Goal: Information Seeking & Learning: Learn about a topic

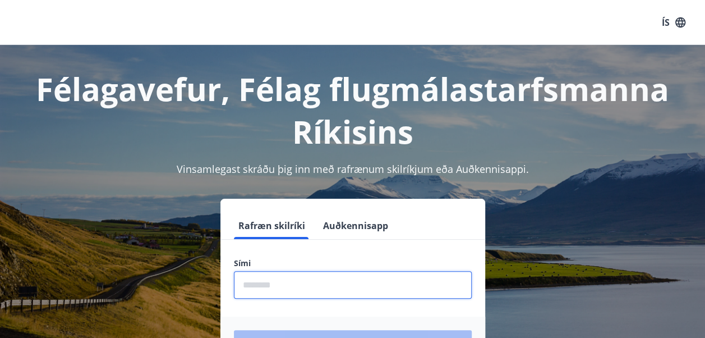
click at [258, 294] on input "phone" at bounding box center [353, 284] width 238 height 27
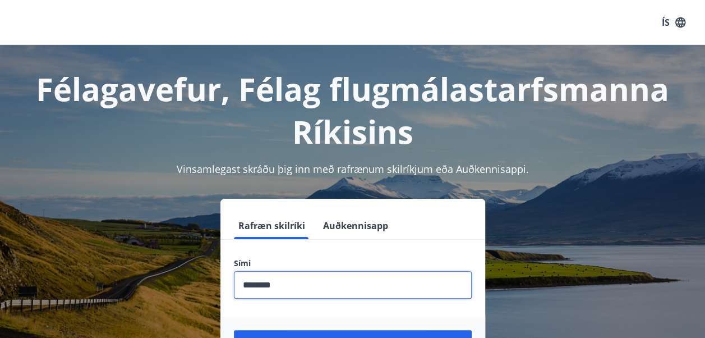
type input "********"
click at [234, 330] on button "Login" at bounding box center [353, 343] width 238 height 27
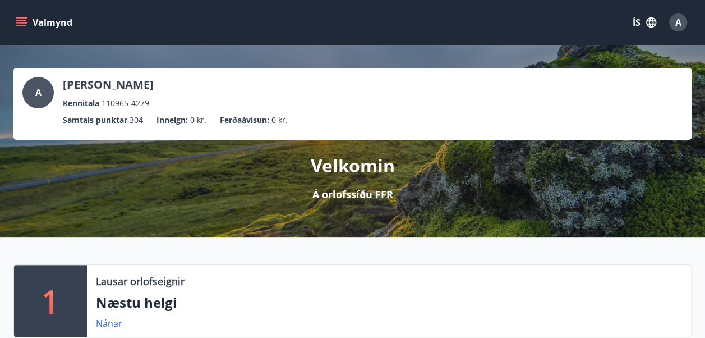
click at [24, 26] on icon "menu" at bounding box center [21, 25] width 10 height 1
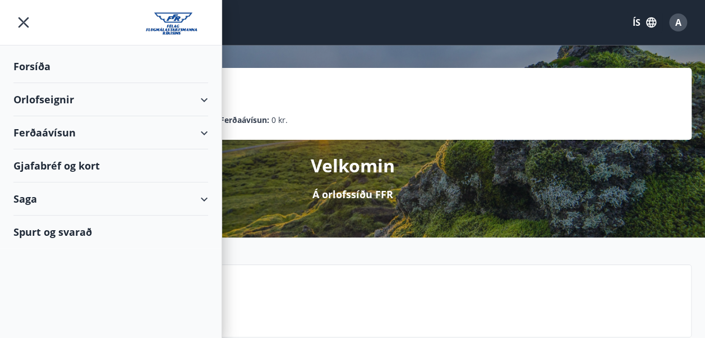
click at [205, 100] on div "Orlofseignir" at bounding box center [110, 99] width 195 height 33
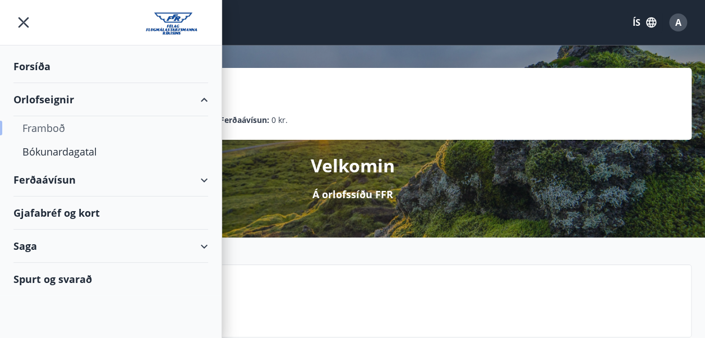
click at [55, 129] on div "Framboð" at bounding box center [110, 128] width 177 height 24
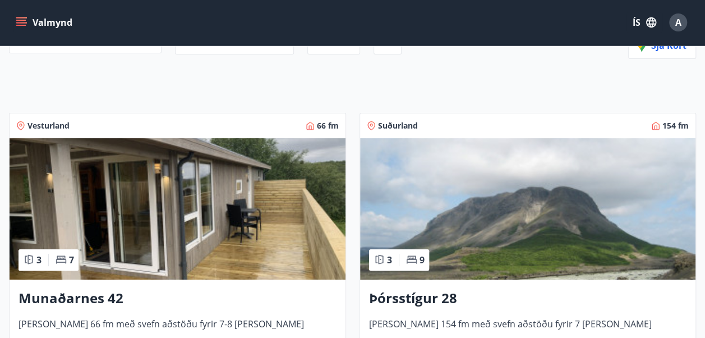
scroll to position [135, 0]
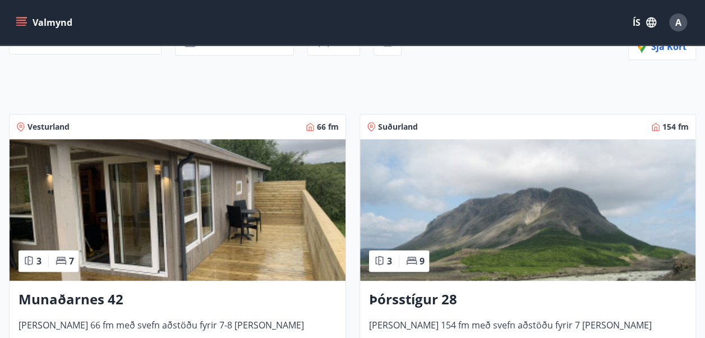
click at [440, 279] on img at bounding box center [528, 209] width 336 height 141
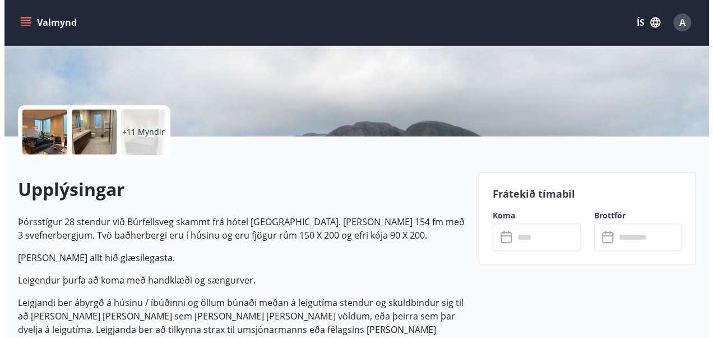
scroll to position [202, 0]
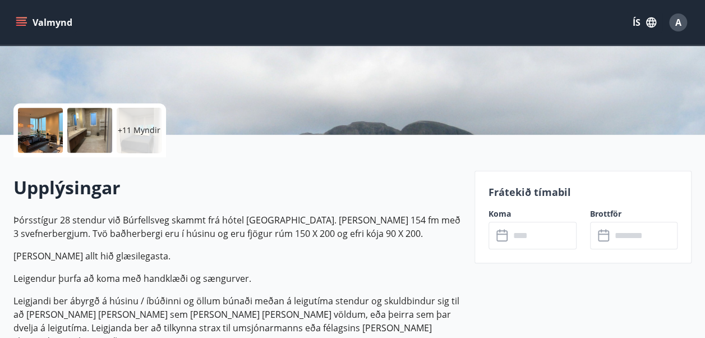
click at [133, 137] on div "+11 Myndir" at bounding box center [139, 130] width 45 height 45
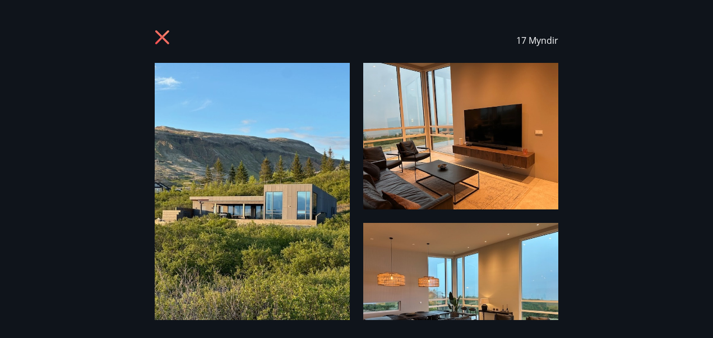
click at [259, 153] on img at bounding box center [252, 193] width 195 height 260
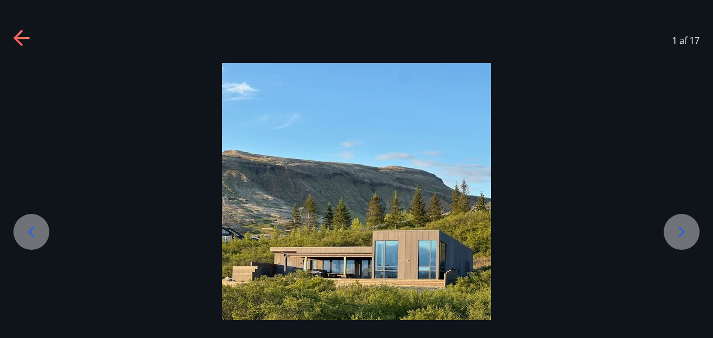
click at [436, 186] on img at bounding box center [356, 242] width 269 height 359
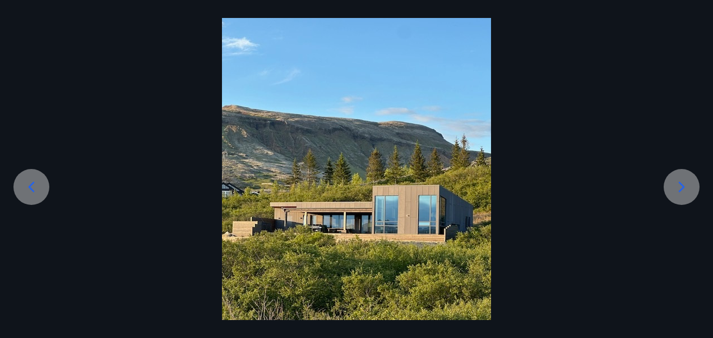
click at [683, 179] on icon at bounding box center [682, 187] width 18 height 18
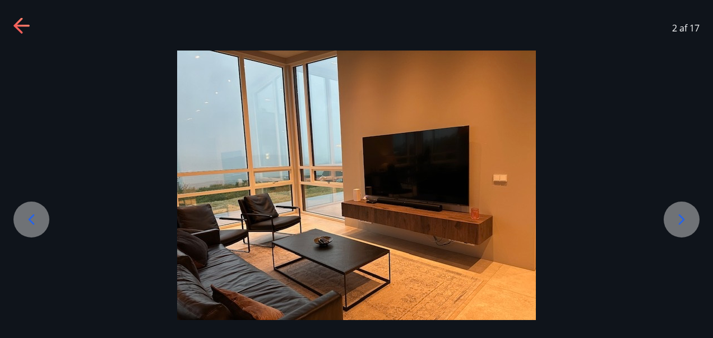
scroll to position [12, 0]
click at [687, 221] on icon at bounding box center [682, 219] width 18 height 18
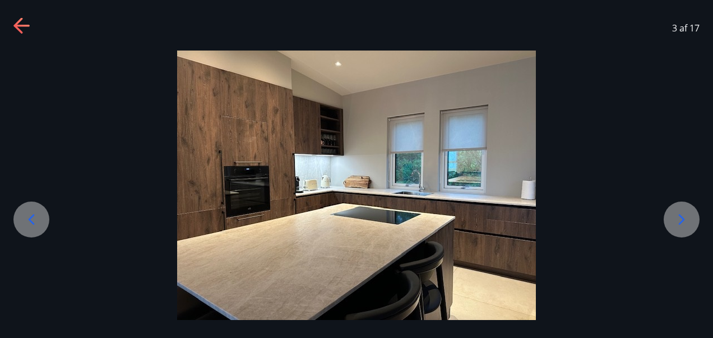
click at [687, 221] on icon at bounding box center [682, 219] width 18 height 18
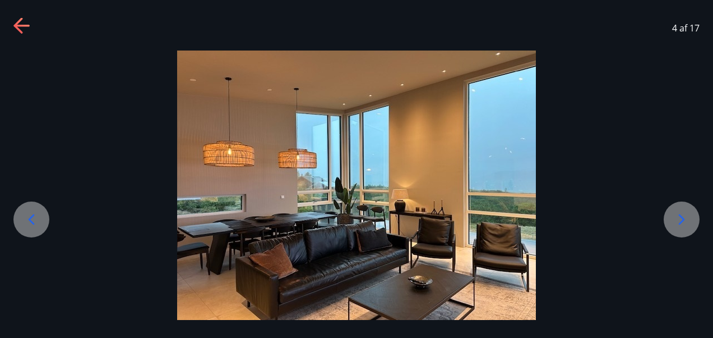
click at [687, 221] on icon at bounding box center [682, 219] width 18 height 18
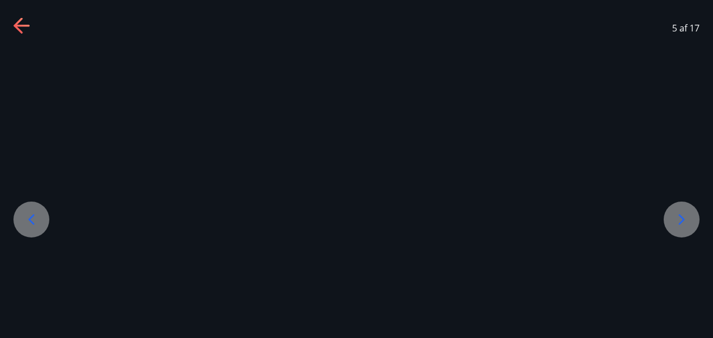
scroll to position [45, 0]
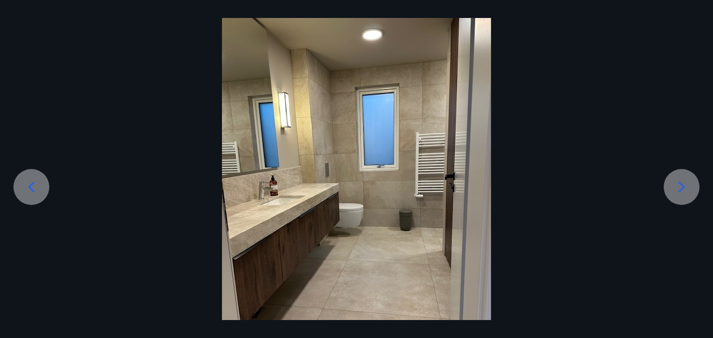
click at [681, 188] on icon at bounding box center [682, 187] width 18 height 18
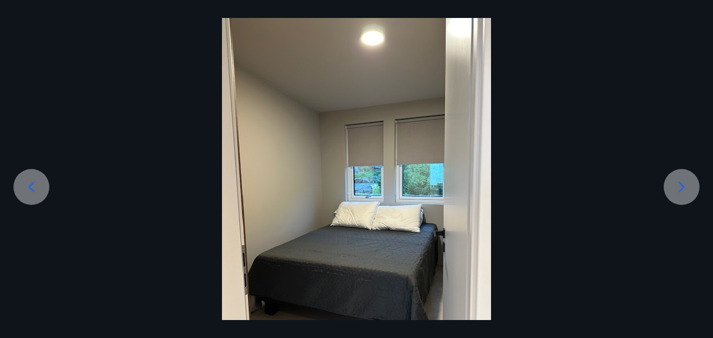
click at [681, 188] on icon at bounding box center [682, 187] width 18 height 18
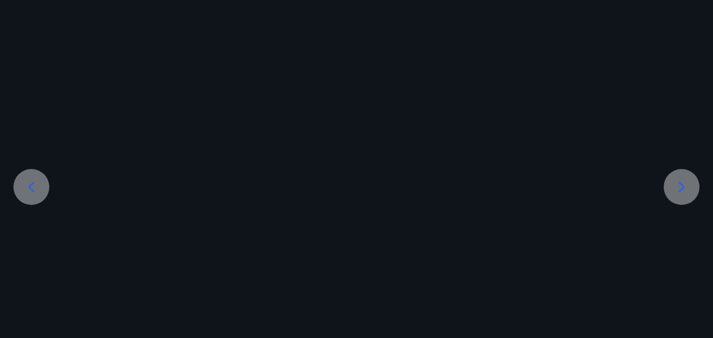
scroll to position [12, 0]
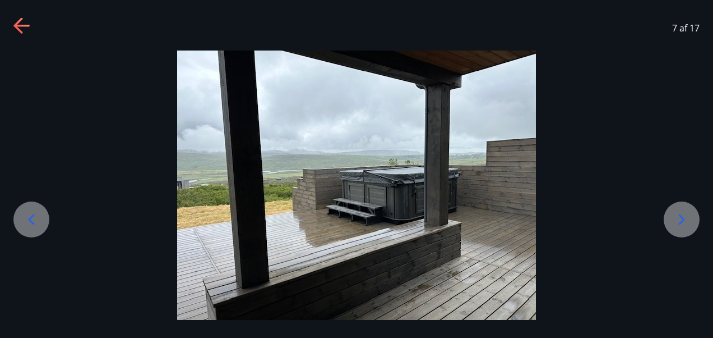
click at [681, 188] on div at bounding box center [356, 184] width 713 height 269
click at [678, 221] on icon at bounding box center [682, 219] width 18 height 18
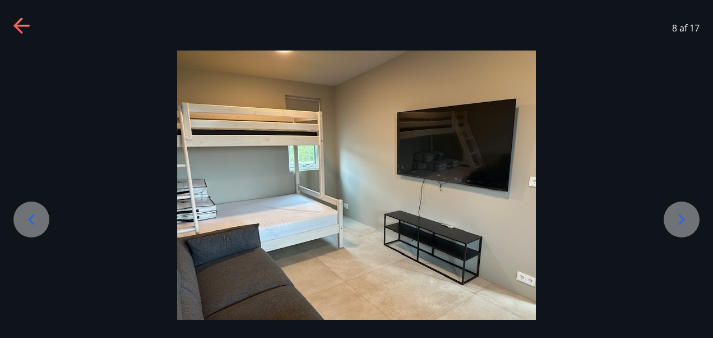
click at [685, 223] on icon at bounding box center [682, 219] width 18 height 18
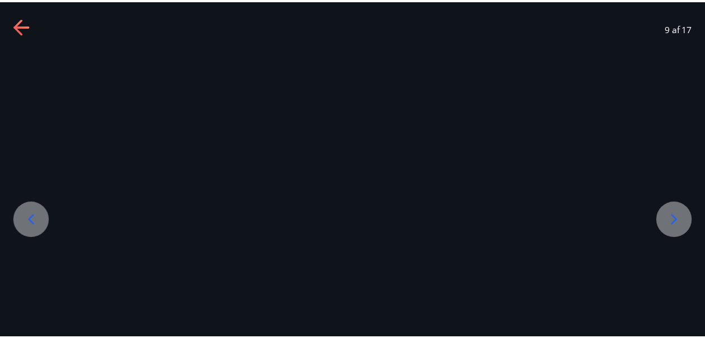
scroll to position [0, 0]
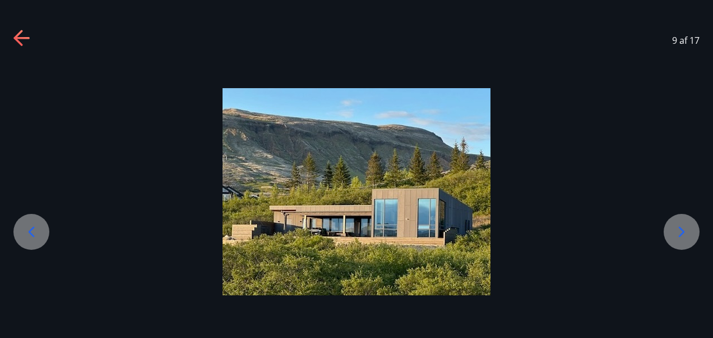
click at [685, 223] on icon at bounding box center [682, 232] width 18 height 18
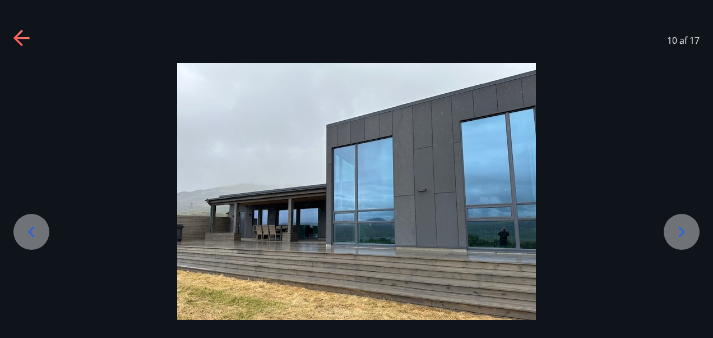
click at [685, 223] on icon at bounding box center [682, 232] width 18 height 18
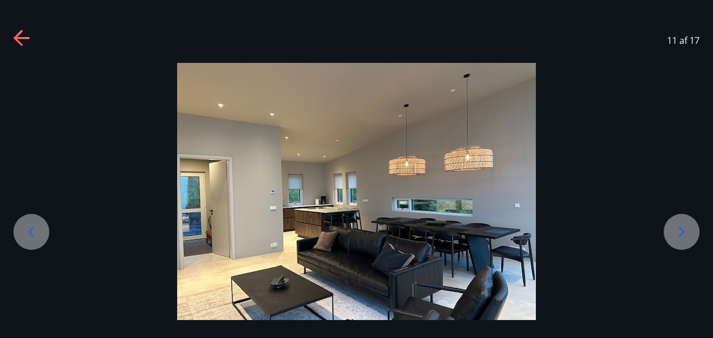
click at [683, 230] on icon at bounding box center [682, 232] width 6 height 11
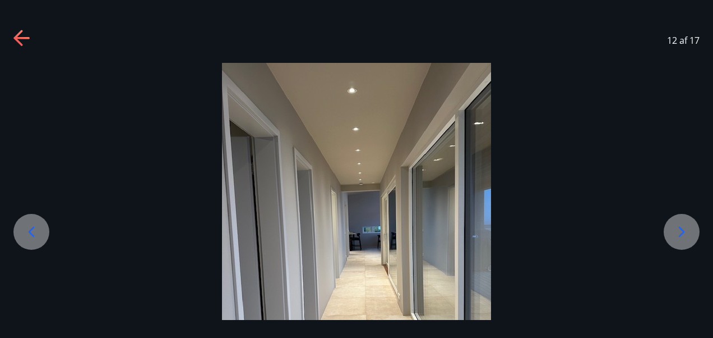
click at [683, 230] on icon at bounding box center [682, 232] width 6 height 11
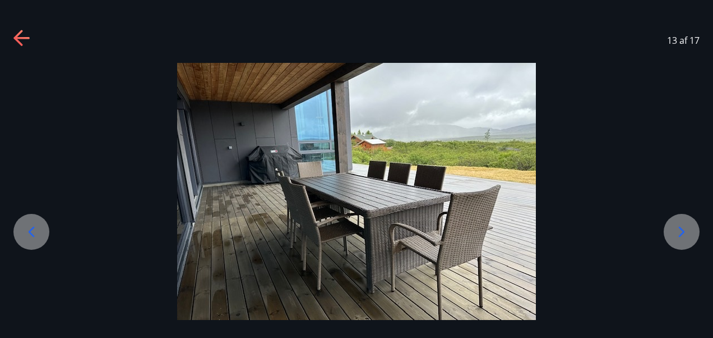
click at [683, 230] on icon at bounding box center [682, 232] width 6 height 11
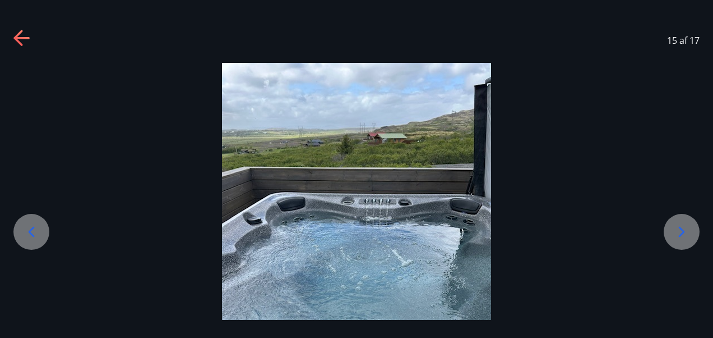
click at [683, 230] on icon at bounding box center [682, 232] width 6 height 11
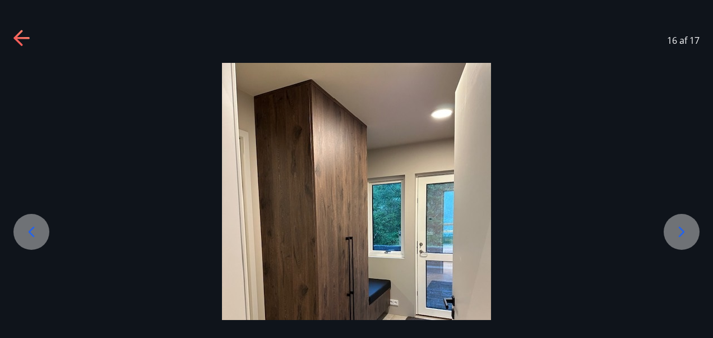
click at [683, 230] on icon at bounding box center [682, 232] width 6 height 11
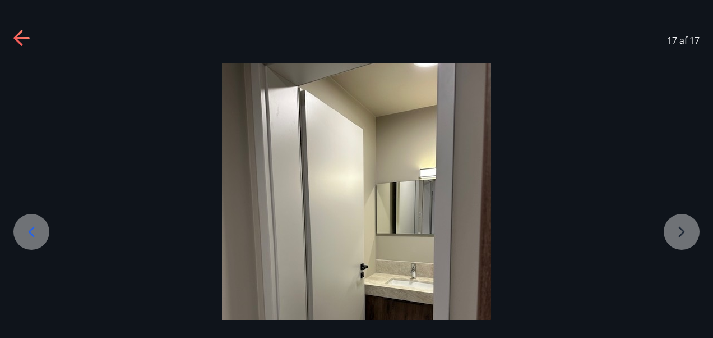
click at [683, 230] on div at bounding box center [356, 242] width 713 height 359
click at [27, 236] on icon at bounding box center [31, 232] width 18 height 18
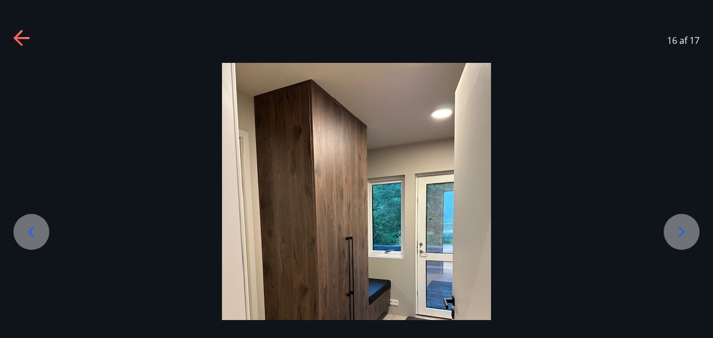
click at [27, 236] on icon at bounding box center [31, 232] width 18 height 18
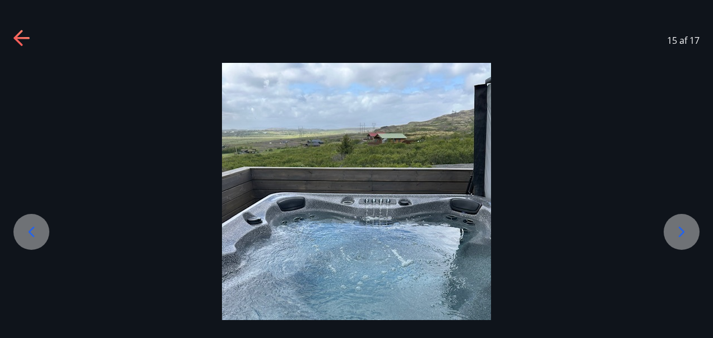
click at [27, 236] on icon at bounding box center [31, 232] width 18 height 18
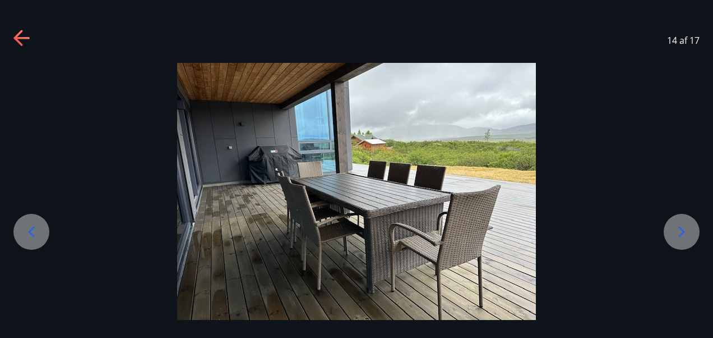
click at [27, 236] on icon at bounding box center [31, 232] width 18 height 18
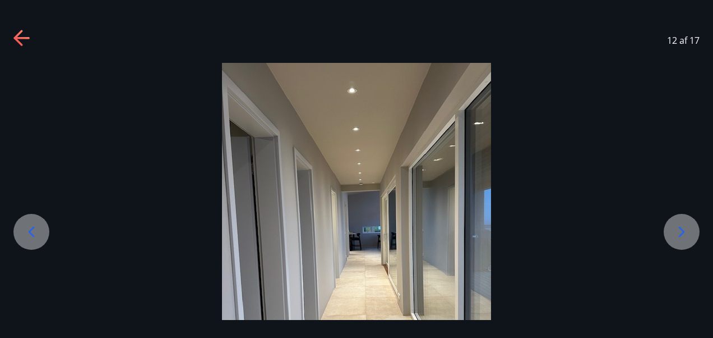
click at [27, 236] on icon at bounding box center [31, 232] width 18 height 18
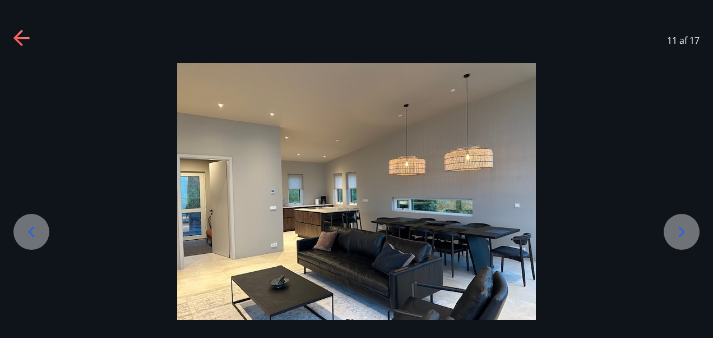
click at [27, 236] on icon at bounding box center [31, 232] width 18 height 18
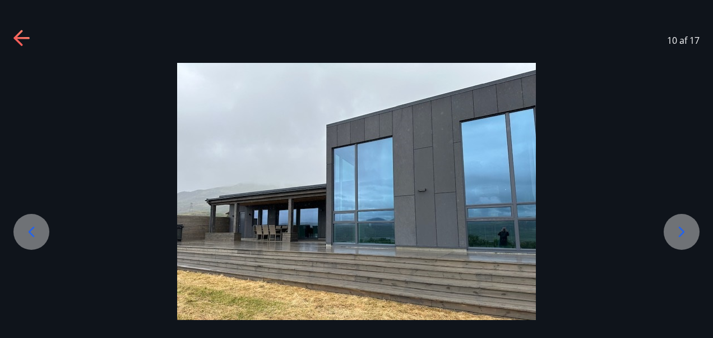
click at [27, 236] on icon at bounding box center [31, 232] width 18 height 18
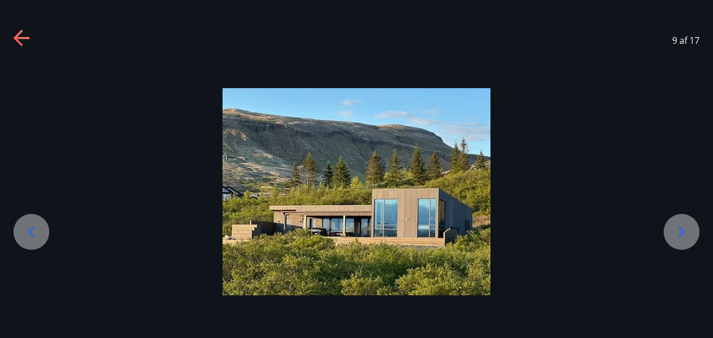
click at [27, 236] on icon at bounding box center [31, 232] width 18 height 18
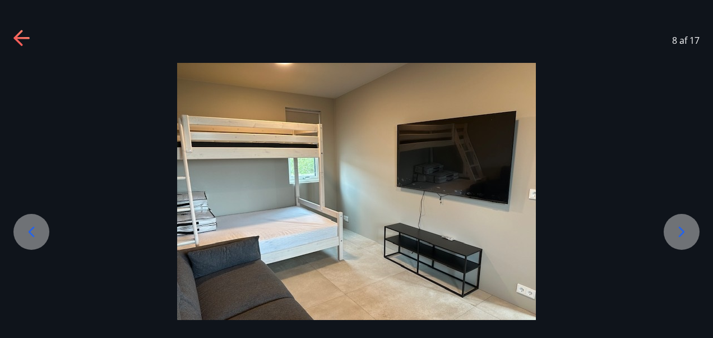
click at [31, 231] on icon at bounding box center [31, 232] width 18 height 18
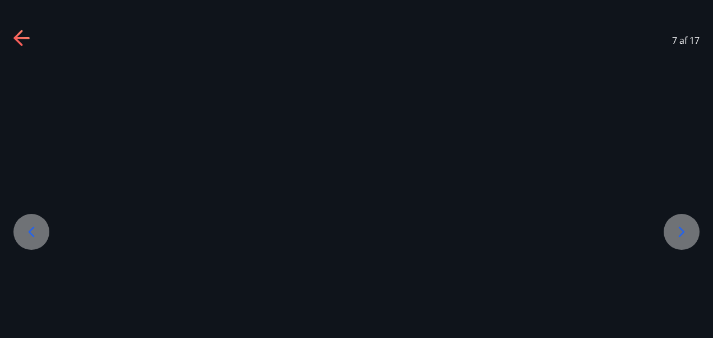
click at [31, 231] on icon at bounding box center [31, 232] width 18 height 18
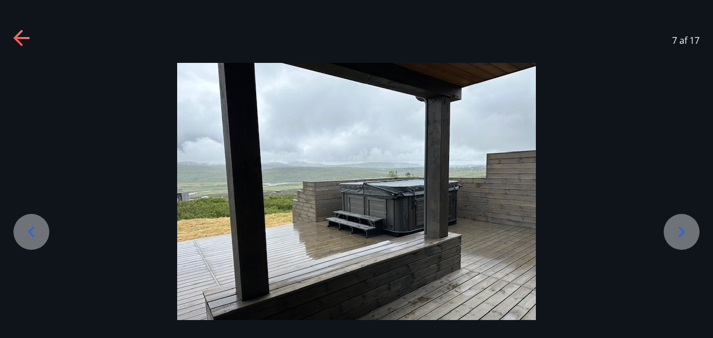
click at [31, 231] on icon at bounding box center [31, 232] width 18 height 18
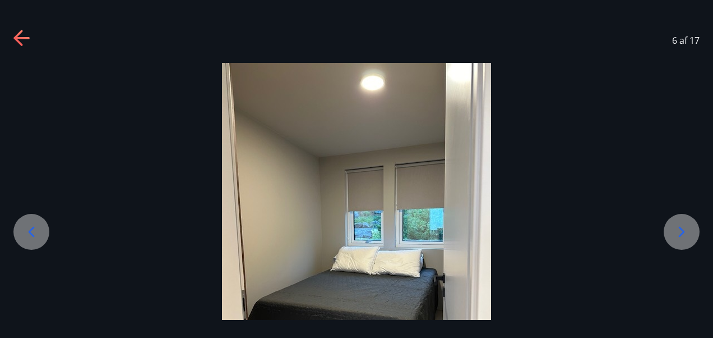
click at [31, 231] on icon at bounding box center [31, 232] width 18 height 18
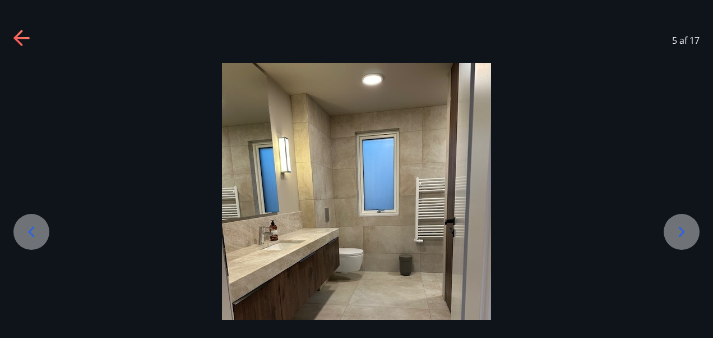
click at [35, 229] on icon at bounding box center [31, 232] width 18 height 18
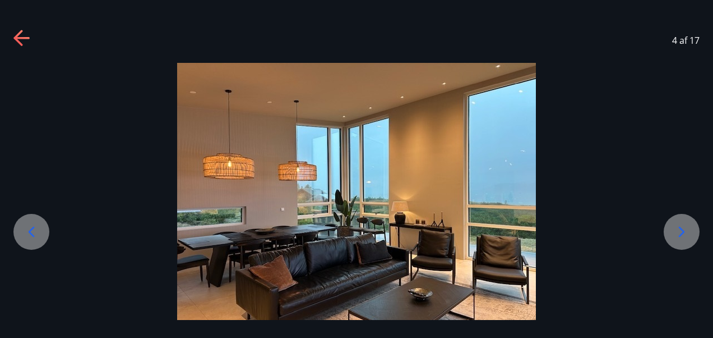
click at [35, 229] on icon at bounding box center [31, 232] width 18 height 18
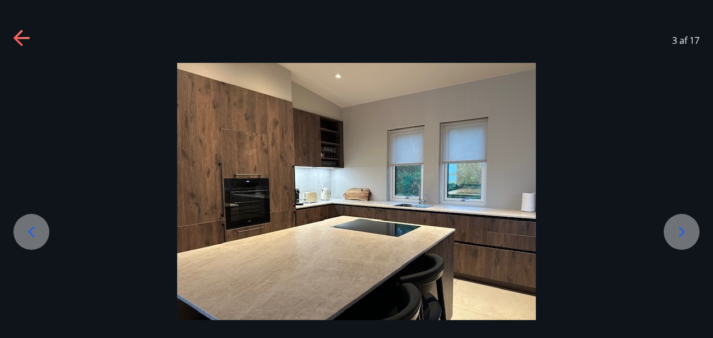
click at [35, 229] on icon at bounding box center [31, 232] width 18 height 18
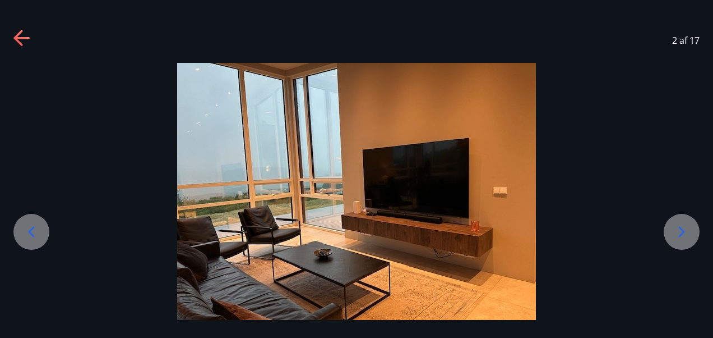
click at [35, 229] on icon at bounding box center [31, 232] width 18 height 18
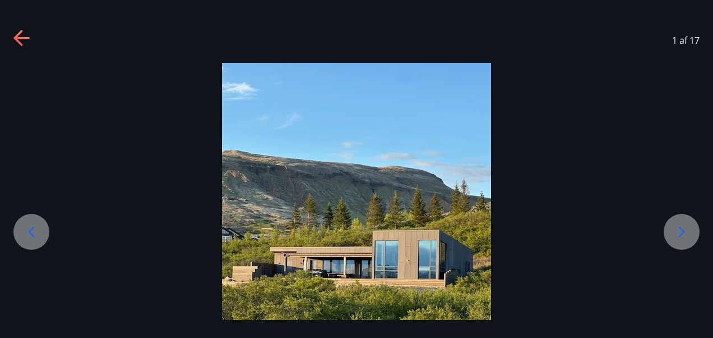
click at [35, 229] on icon at bounding box center [31, 232] width 18 height 18
click at [30, 234] on icon at bounding box center [31, 232] width 18 height 18
click at [677, 229] on icon at bounding box center [682, 232] width 18 height 18
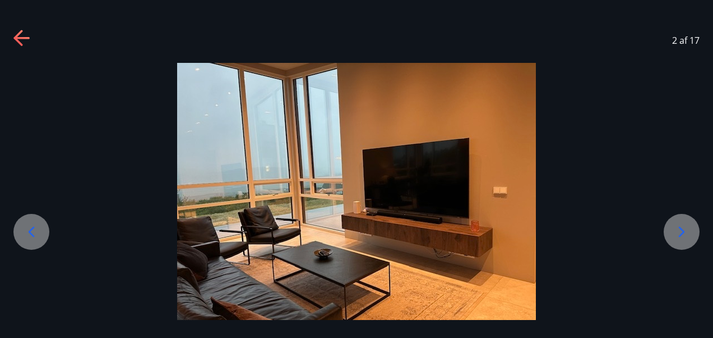
click at [677, 229] on icon at bounding box center [682, 232] width 18 height 18
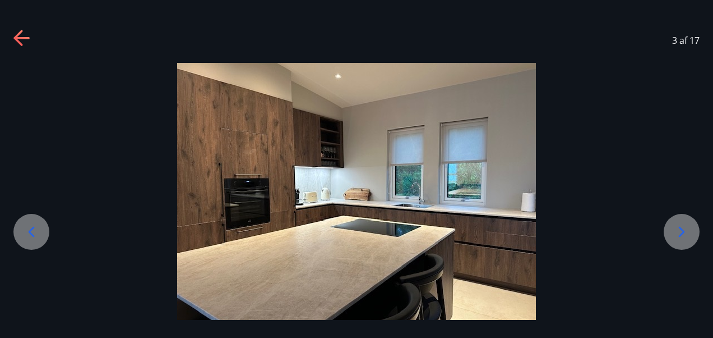
click at [677, 229] on icon at bounding box center [682, 232] width 18 height 18
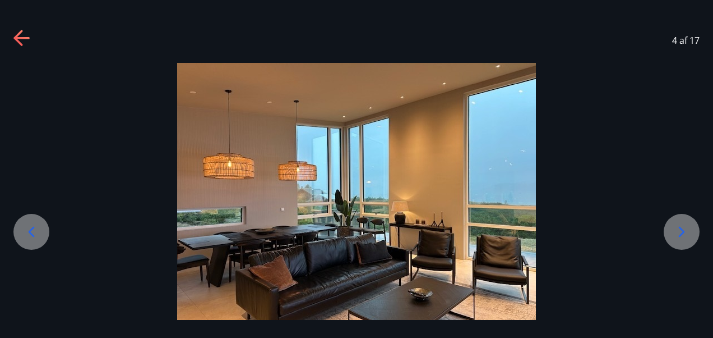
click at [677, 229] on icon at bounding box center [682, 232] width 18 height 18
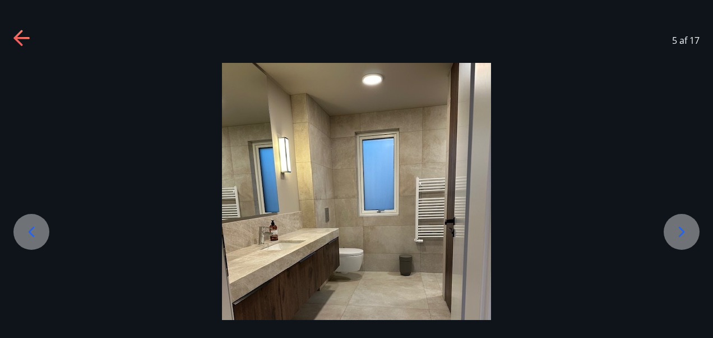
click at [21, 40] on icon at bounding box center [22, 39] width 18 height 18
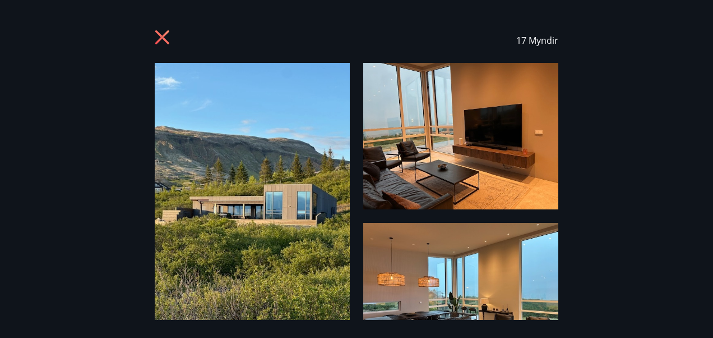
click at [21, 40] on div "17 Myndir" at bounding box center [356, 40] width 687 height 45
click at [164, 33] on icon at bounding box center [164, 39] width 18 height 18
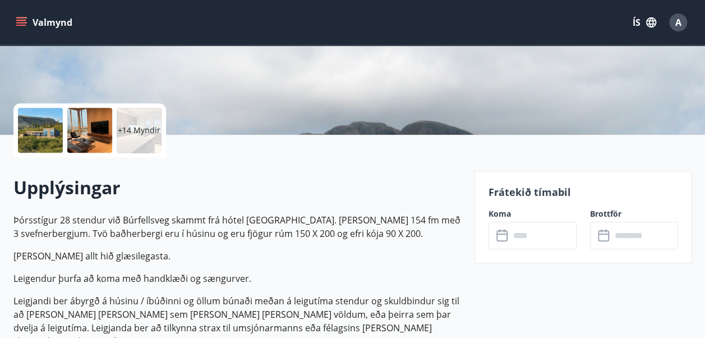
drag, startPoint x: 164, startPoint y: 33, endPoint x: 76, endPoint y: 68, distance: 94.6
drag, startPoint x: 76, startPoint y: 68, endPoint x: 20, endPoint y: 19, distance: 74.7
click at [20, 19] on icon "menu" at bounding box center [21, 22] width 11 height 11
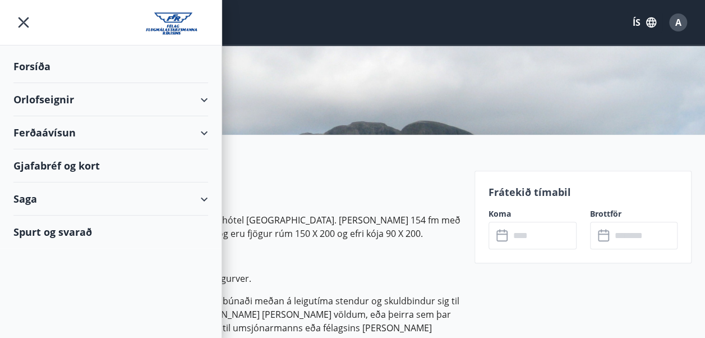
click at [212, 99] on div "Orlofseignir" at bounding box center [111, 99] width 222 height 33
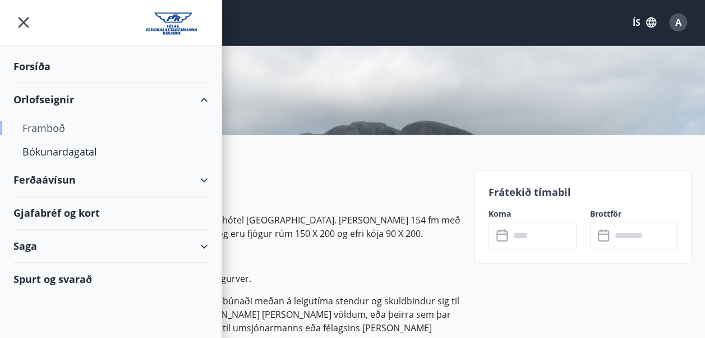
click at [40, 128] on div "Framboð" at bounding box center [110, 128] width 177 height 24
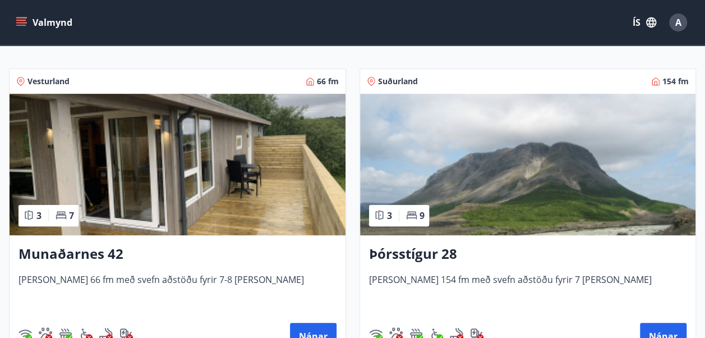
scroll to position [202, 0]
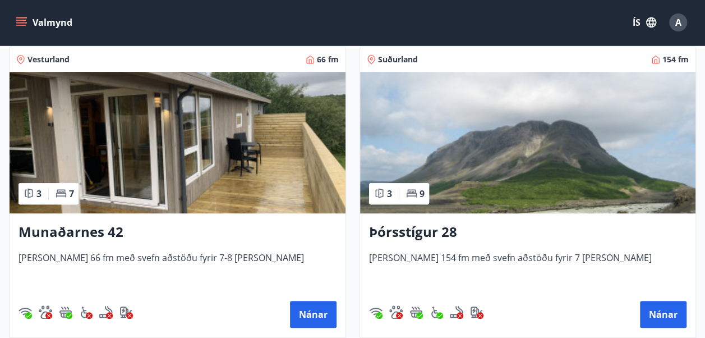
click at [142, 162] on img at bounding box center [178, 142] width 336 height 141
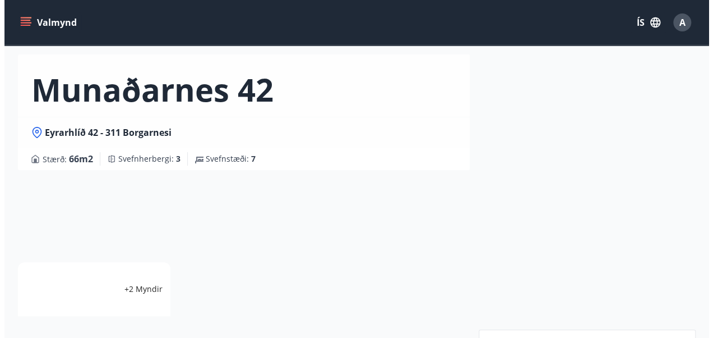
scroll to position [45, 0]
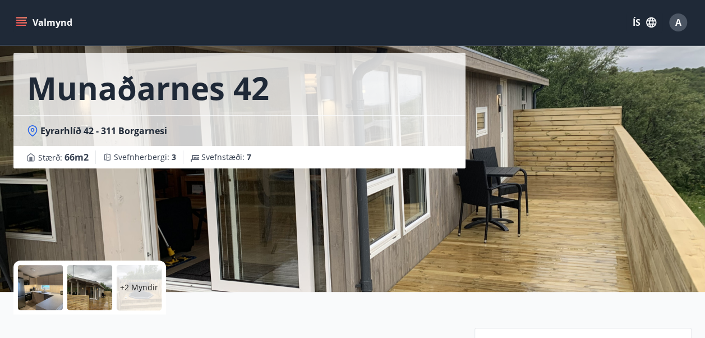
click at [102, 293] on div at bounding box center [89, 287] width 45 height 45
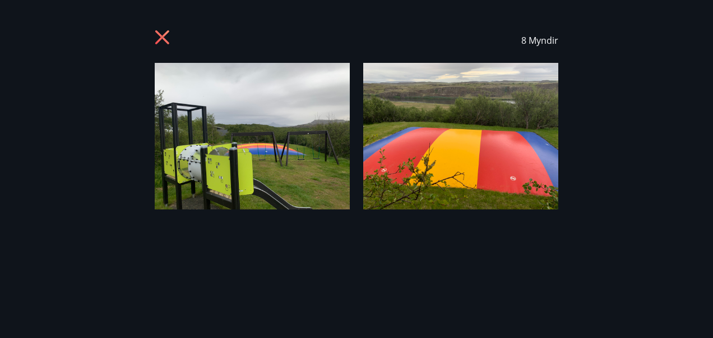
click at [619, 177] on div "8 Myndir" at bounding box center [356, 169] width 713 height 302
click at [367, 174] on img at bounding box center [460, 136] width 195 height 146
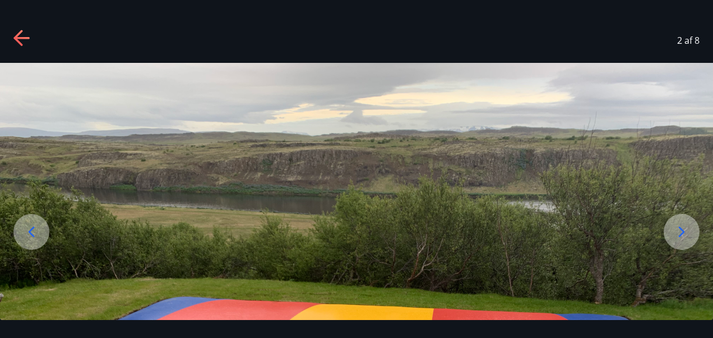
click at [680, 224] on icon at bounding box center [682, 232] width 18 height 18
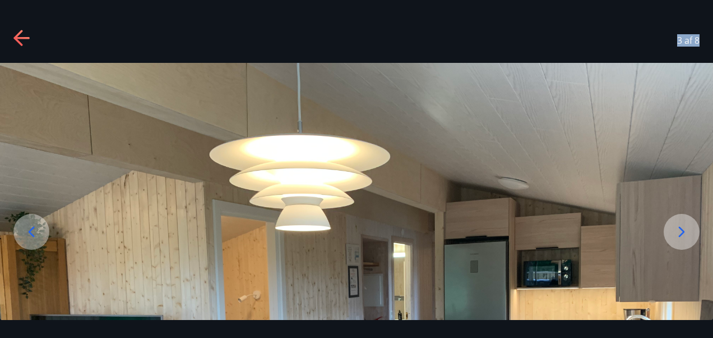
drag, startPoint x: 560, startPoint y: 36, endPoint x: 551, endPoint y: 157, distance: 120.9
click at [551, 157] on div "3 af 8" at bounding box center [356, 169] width 713 height 302
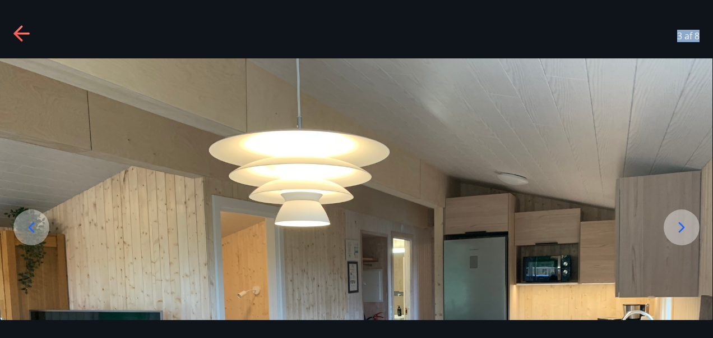
drag, startPoint x: 551, startPoint y: 243, endPoint x: 591, endPoint y: 199, distance: 59.6
click at [591, 199] on img at bounding box center [355, 325] width 713 height 535
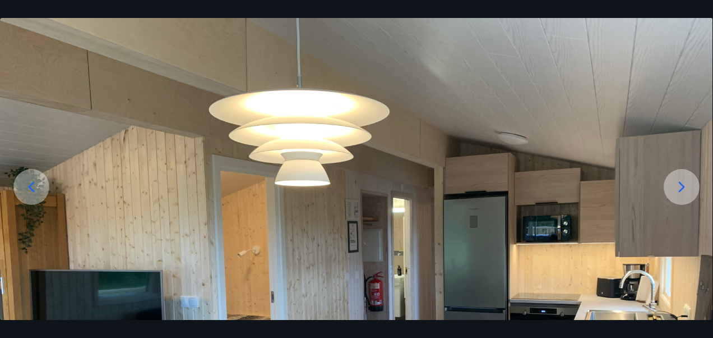
drag, startPoint x: 587, startPoint y: 241, endPoint x: 600, endPoint y: 251, distance: 16.4
click at [600, 251] on img at bounding box center [355, 285] width 713 height 535
click at [678, 182] on icon at bounding box center [682, 187] width 18 height 18
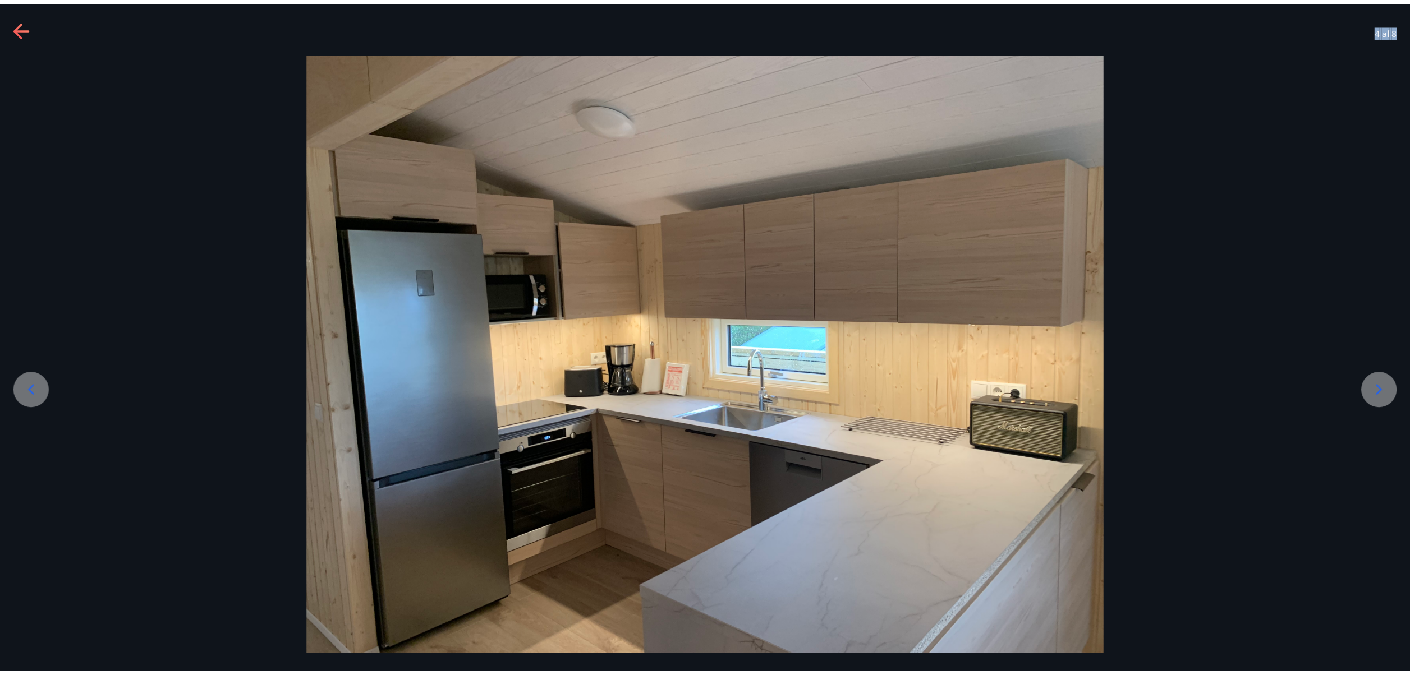
scroll to position [0, 0]
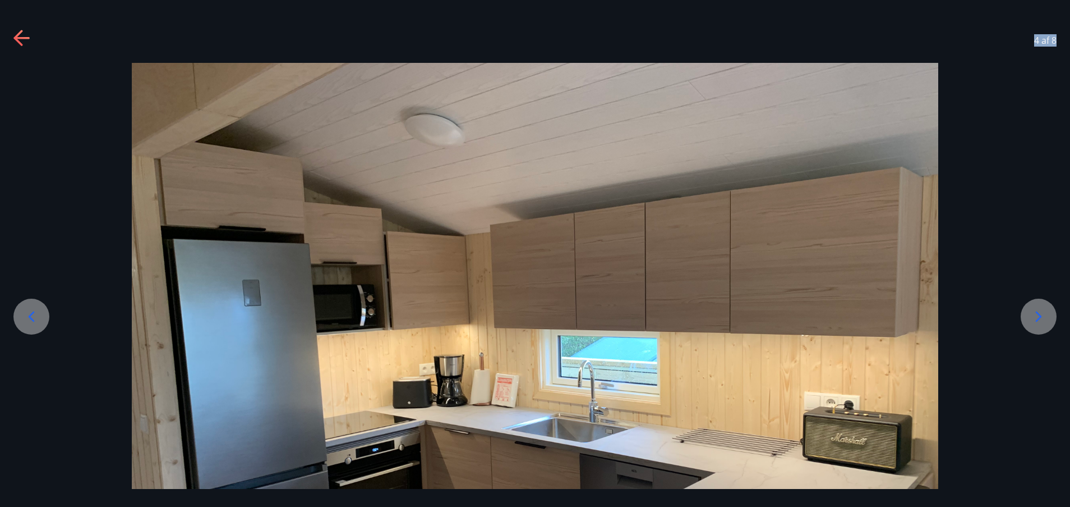
click at [713, 314] on icon at bounding box center [1039, 316] width 18 height 18
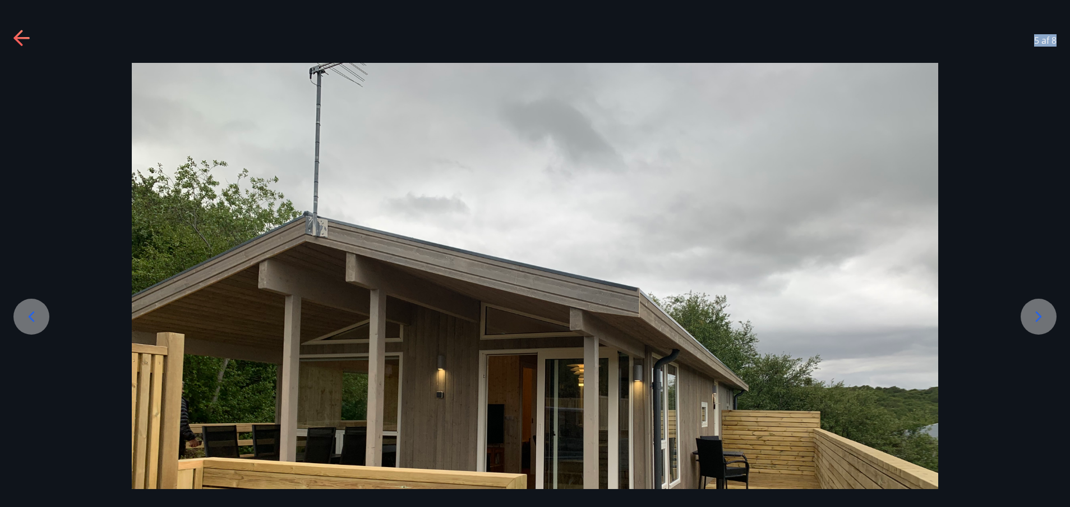
drag, startPoint x: 1005, startPoint y: 149, endPoint x: 972, endPoint y: 225, distance: 82.4
click at [713, 225] on div at bounding box center [535, 365] width 1070 height 605
drag, startPoint x: 831, startPoint y: 229, endPoint x: 803, endPoint y: 335, distance: 109.7
click at [713, 335] on img at bounding box center [535, 365] width 807 height 605
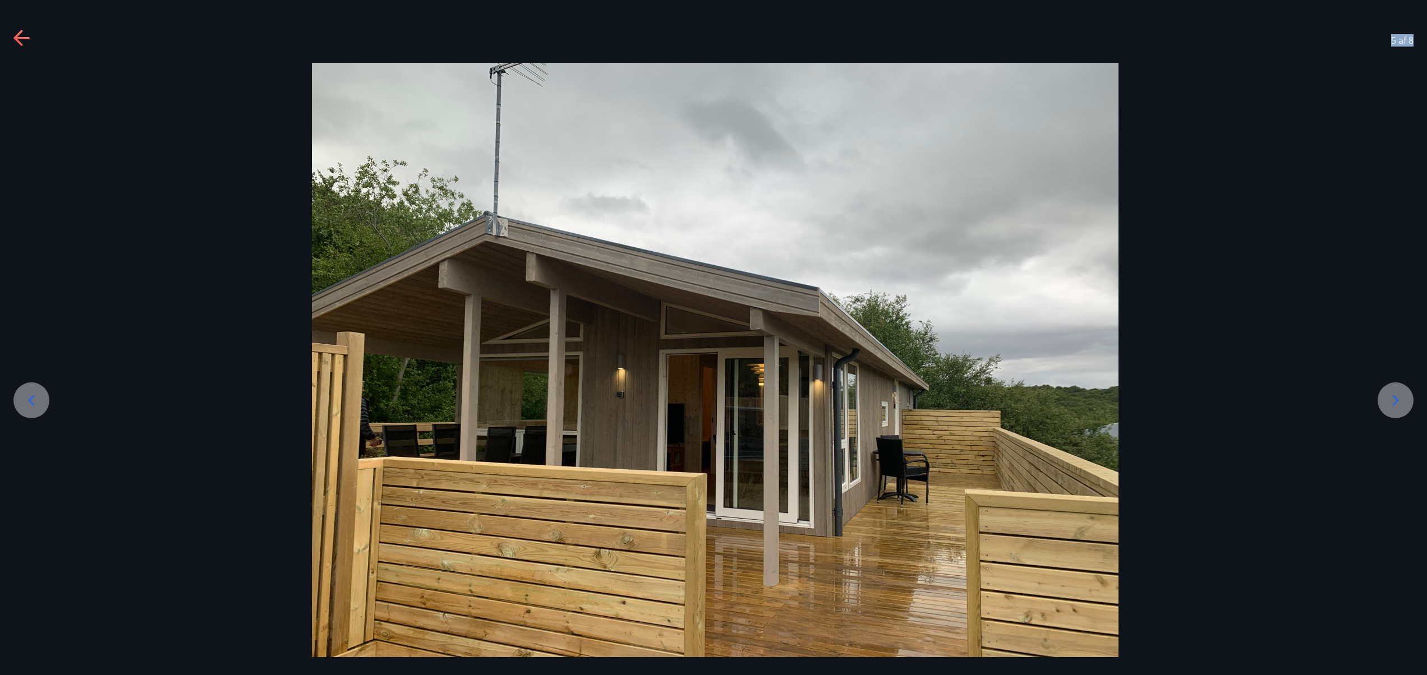
drag, startPoint x: 1018, startPoint y: 1, endPoint x: 215, endPoint y: 260, distance: 843.6
click at [215, 260] on div at bounding box center [715, 365] width 1427 height 605
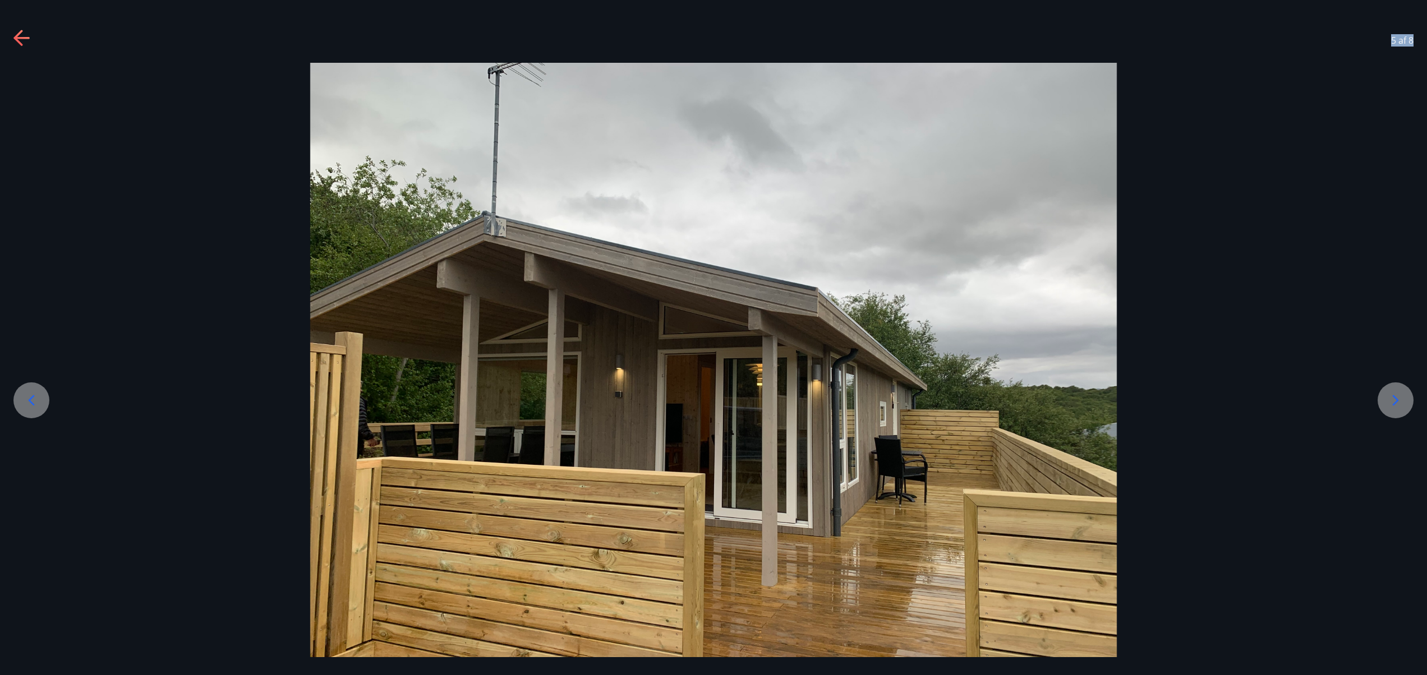
click at [713, 337] on icon at bounding box center [1396, 401] width 18 height 18
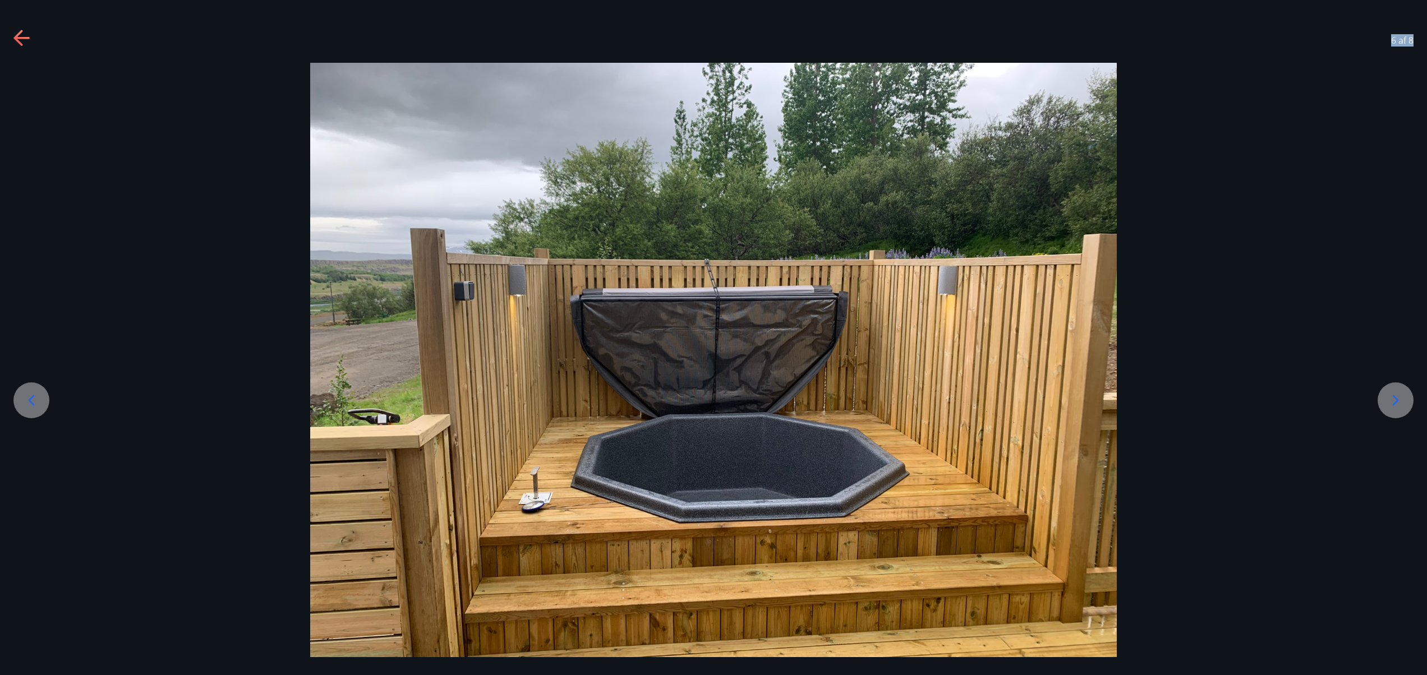
click at [713, 337] on icon at bounding box center [1396, 401] width 18 height 18
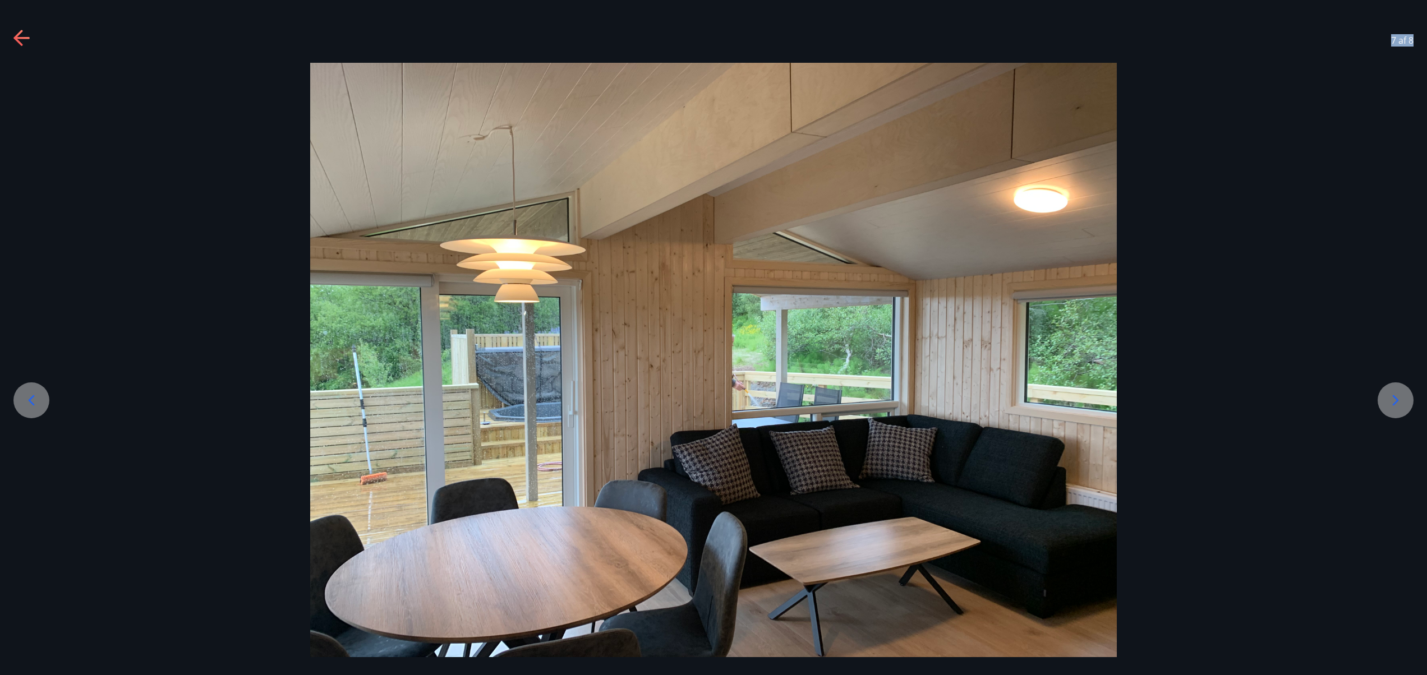
click at [713, 337] on icon at bounding box center [1396, 401] width 18 height 18
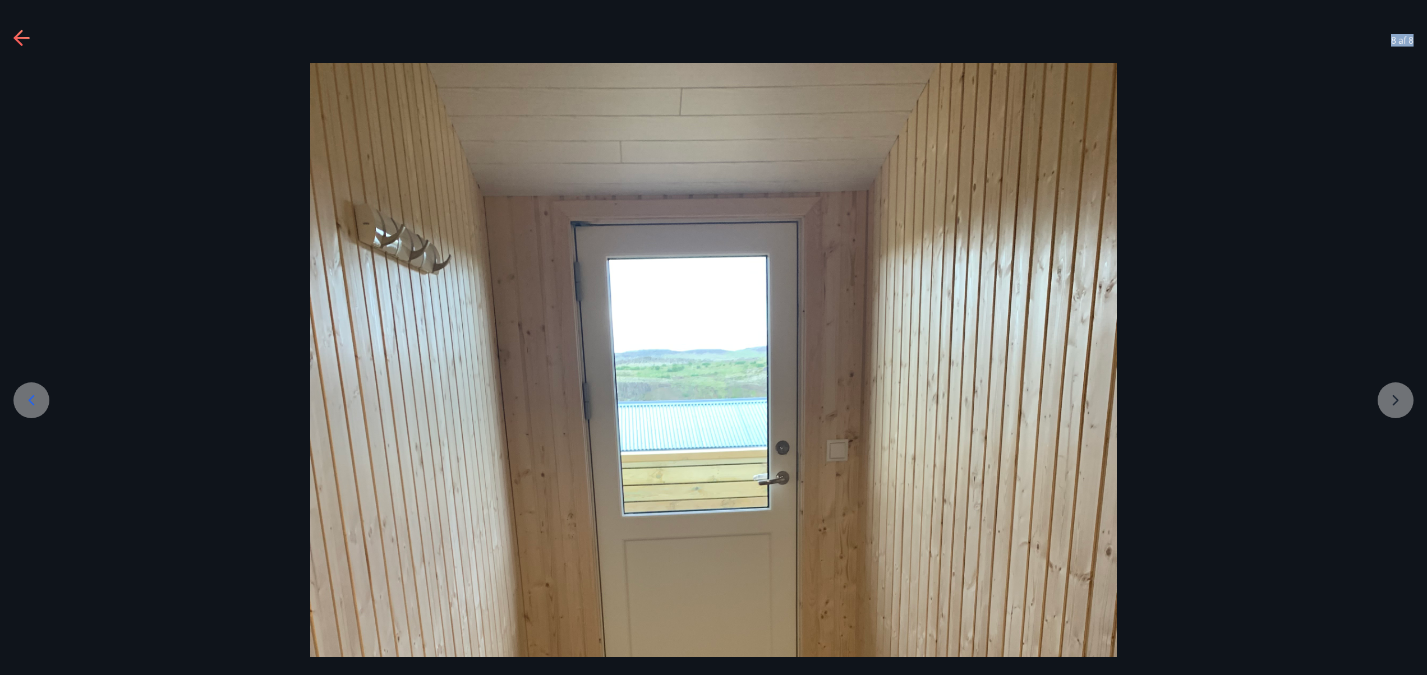
click at [30, 337] on icon at bounding box center [31, 401] width 18 height 18
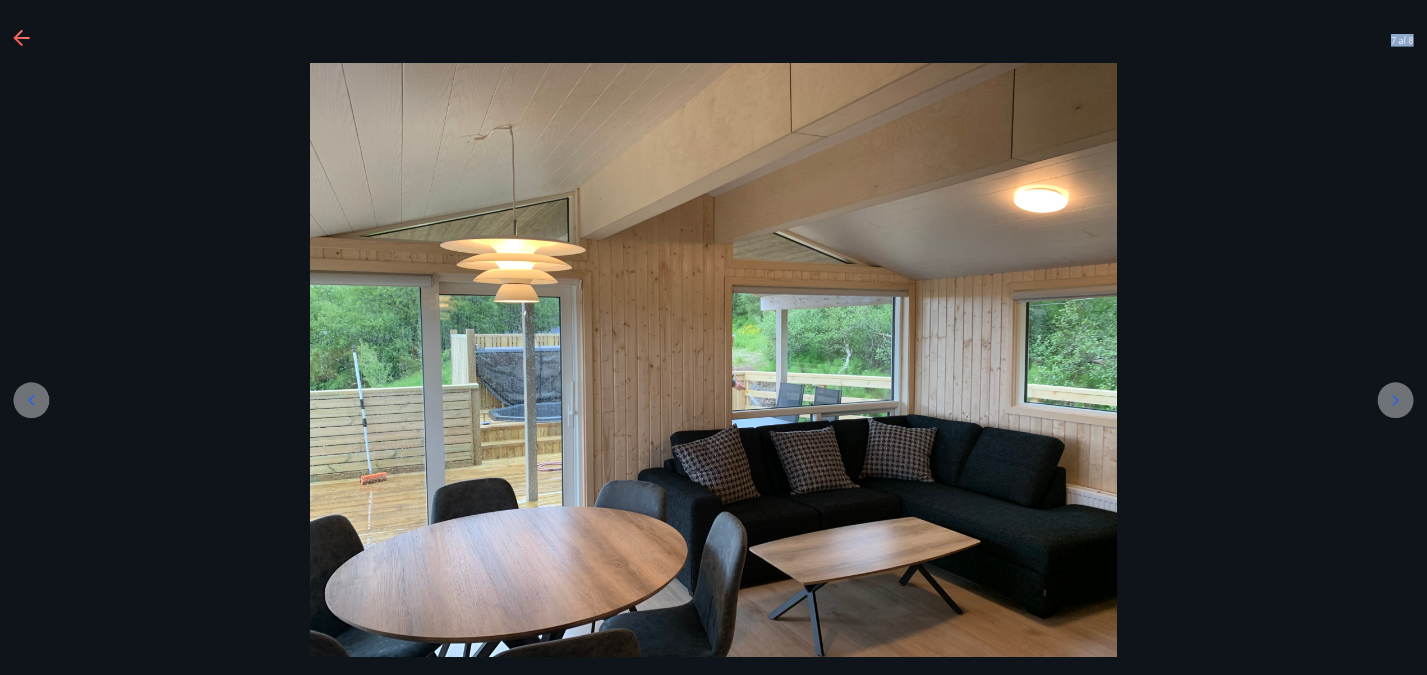
click at [713, 337] on icon at bounding box center [1396, 401] width 18 height 18
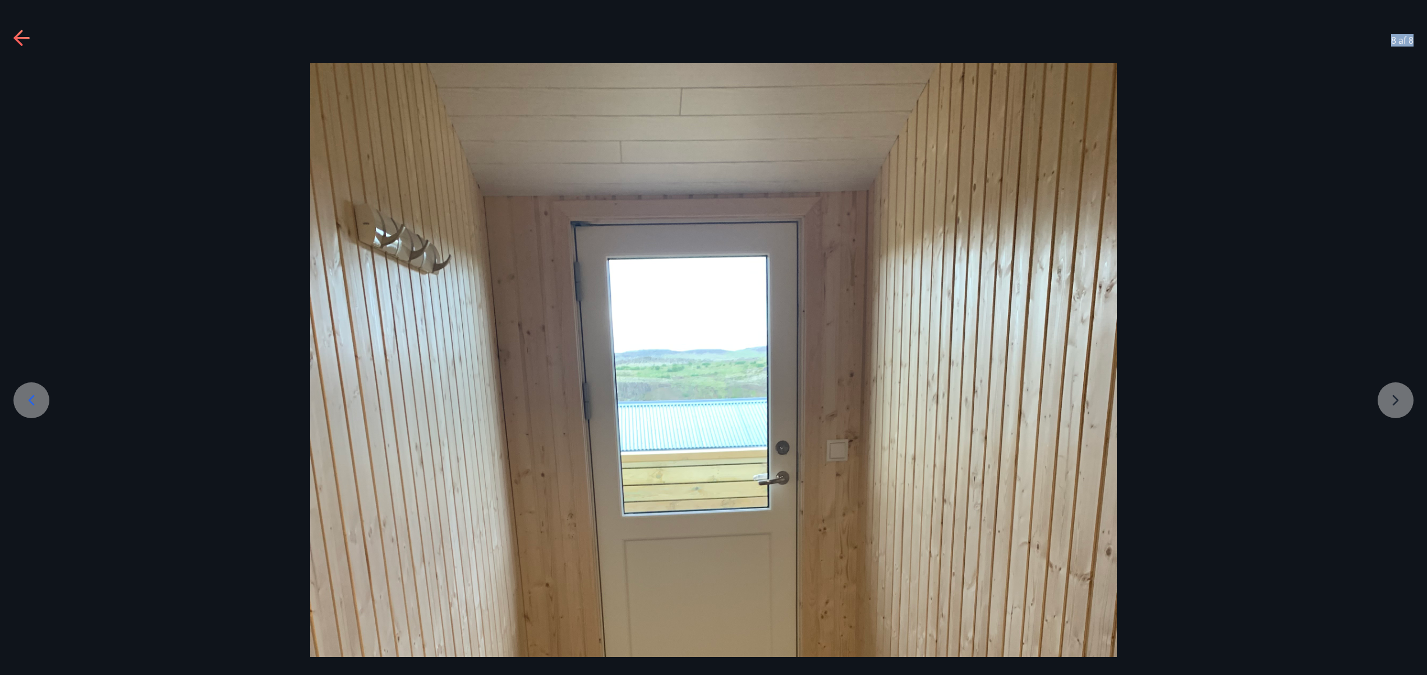
click at [713, 337] on div at bounding box center [713, 600] width 1427 height 1075
click at [19, 38] on icon at bounding box center [21, 38] width 16 height 2
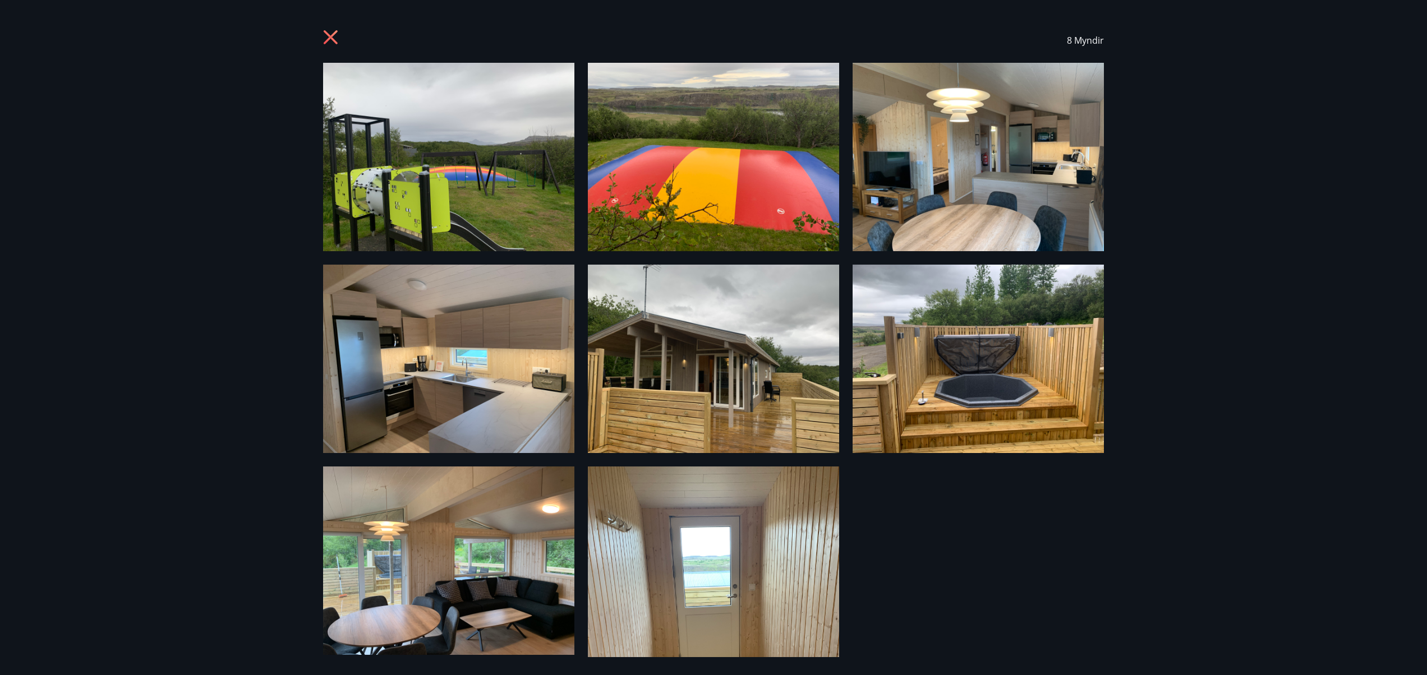
click at [335, 42] on icon at bounding box center [331, 37] width 14 height 14
